Goal: Information Seeking & Learning: Learn about a topic

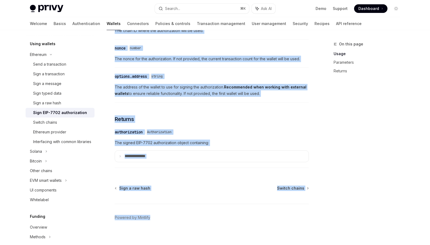
scroll to position [484, 0]
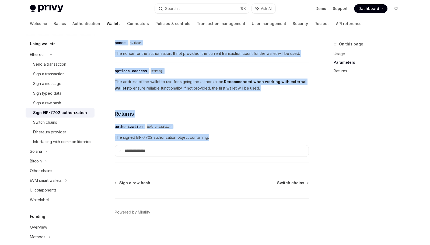
drag, startPoint x: 116, startPoint y: 53, endPoint x: 268, endPoint y: 138, distance: 174.1
copy div "Lore IPS-1175 dolorsitametc AdipIS Elit se DoeiUSM TempOR Inci ut LaboREE DOL-1…"
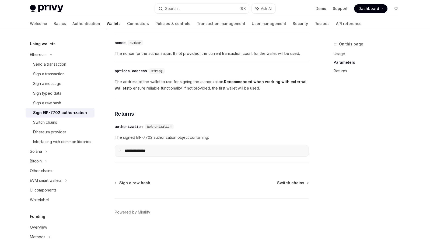
click at [121, 151] on summary "**********" at bounding box center [212, 150] width 194 height 11
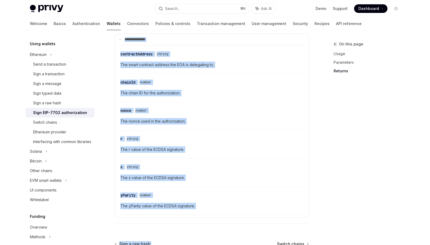
scroll to position [656, 0]
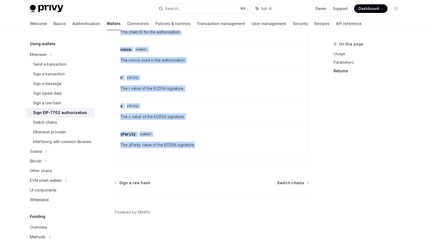
drag, startPoint x: 112, startPoint y: 69, endPoint x: 262, endPoint y: 149, distance: 169.9
copy div "LOR-9428 ipsumdo sitametcon adipi elitsedd (EIUs) te incididu utlab etdolorem a…"
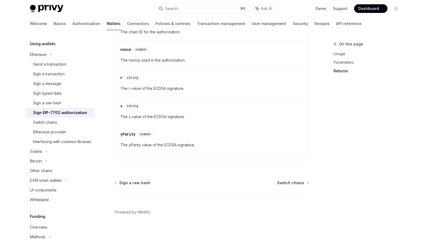
click at [218, 54] on div "​ nonce number The nonce used in the authorization." at bounding box center [211, 57] width 183 height 26
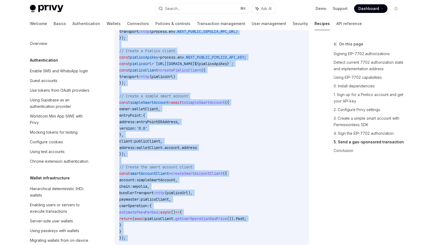
scroll to position [404, 0]
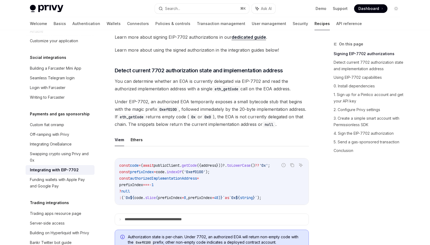
click at [192, 109] on span "Under EIP-7702, an authorized EOA temporarily exposes a small bytecode stub tha…" at bounding box center [212, 113] width 194 height 30
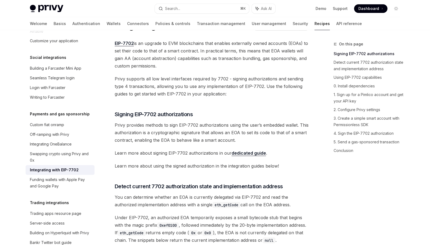
scroll to position [0, 0]
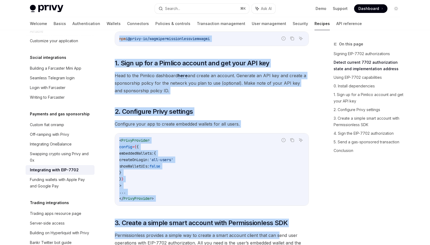
drag, startPoint x: 116, startPoint y: 53, endPoint x: 278, endPoint y: 260, distance: 263.7
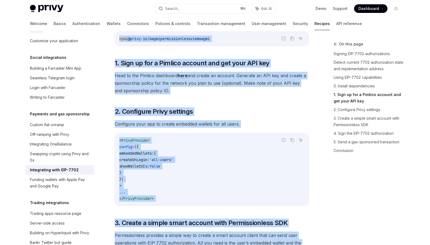
scroll to position [524, 0]
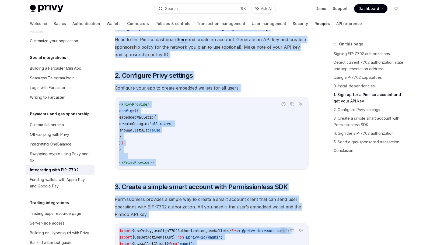
click at [305, 215] on span "Permissionless provides a simple way to create a smart account client that can …" at bounding box center [212, 207] width 194 height 23
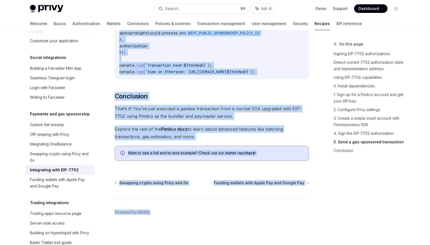
scroll to position [1357, 0]
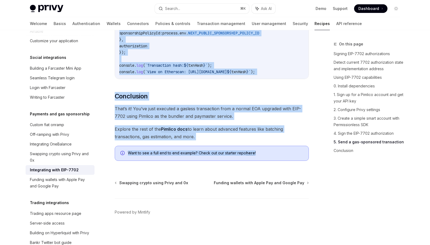
drag, startPoint x: 115, startPoint y: 53, endPoint x: 307, endPoint y: 155, distance: 217.8
copy div "Integrating with EIP-7702 OpenAI Open in ChatGPT OpenAI Open in ChatGPT EIP-770…"
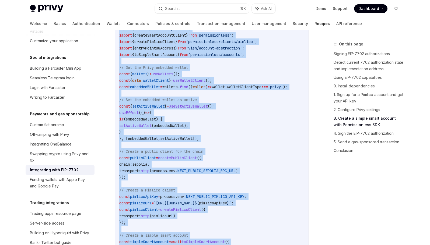
scroll to position [400, 0]
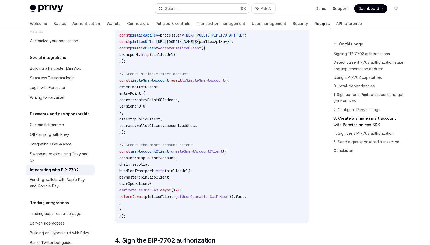
scroll to position [912, 0]
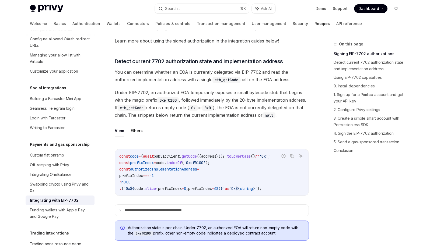
scroll to position [155, 0]
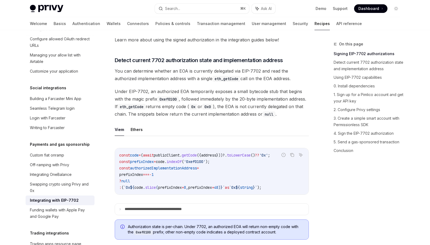
drag, startPoint x: 114, startPoint y: 59, endPoint x: 166, endPoint y: 83, distance: 56.6
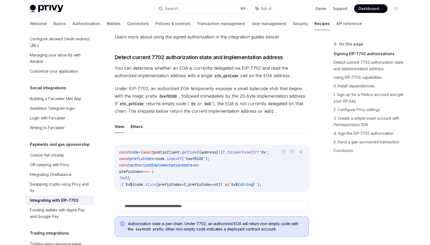
scroll to position [156, 0]
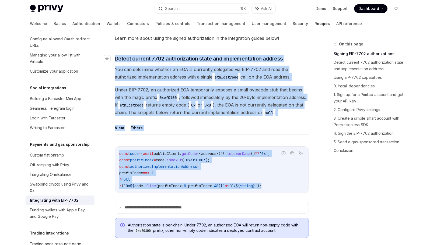
drag, startPoint x: 301, startPoint y: 193, endPoint x: 113, endPoint y: 61, distance: 229.4
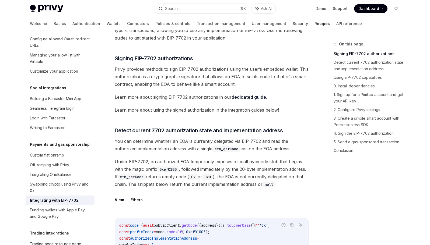
scroll to position [0, 0]
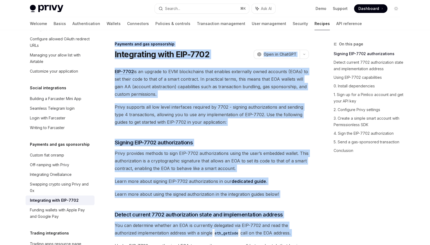
drag, startPoint x: 114, startPoint y: 44, endPoint x: 179, endPoint y: 238, distance: 205.0
click at [177, 112] on span "Privy supports all low level interfaces required by 7702 - signing authorizatio…" at bounding box center [212, 114] width 194 height 23
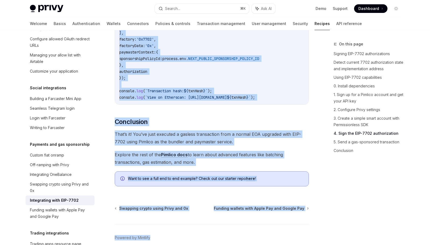
scroll to position [1357, 0]
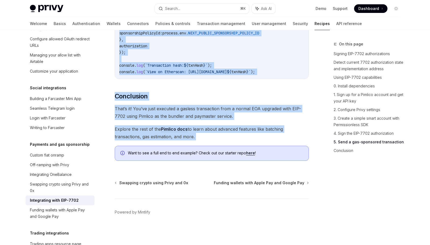
drag, startPoint x: 115, startPoint y: 53, endPoint x: 277, endPoint y: 142, distance: 184.9
copy div "Integrating with EIP-7702 OpenAI Open in ChatGPT OpenAI Open in ChatGPT EIP-770…"
